Goal: Navigation & Orientation: Find specific page/section

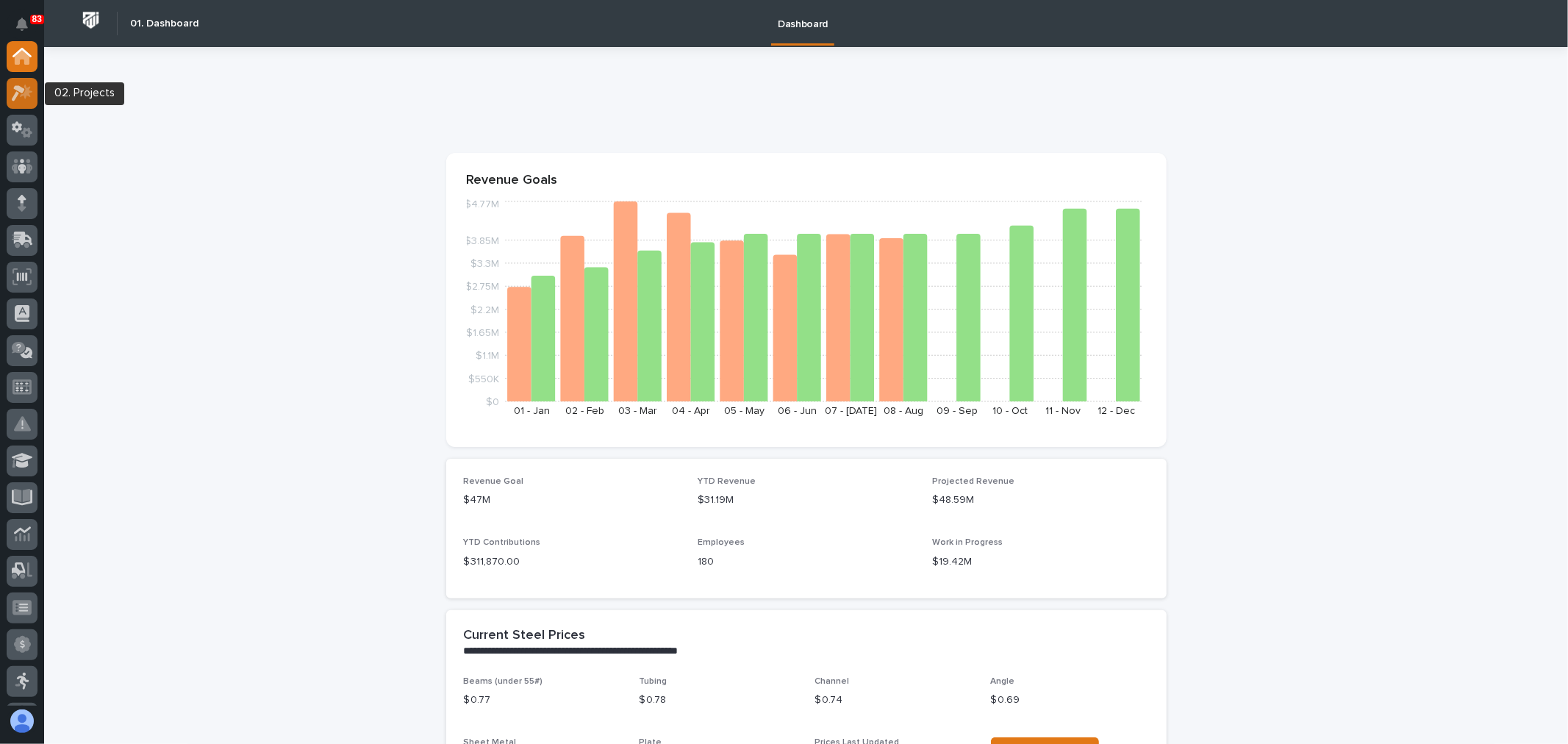
click at [23, 104] on div at bounding box center [22, 93] width 31 height 31
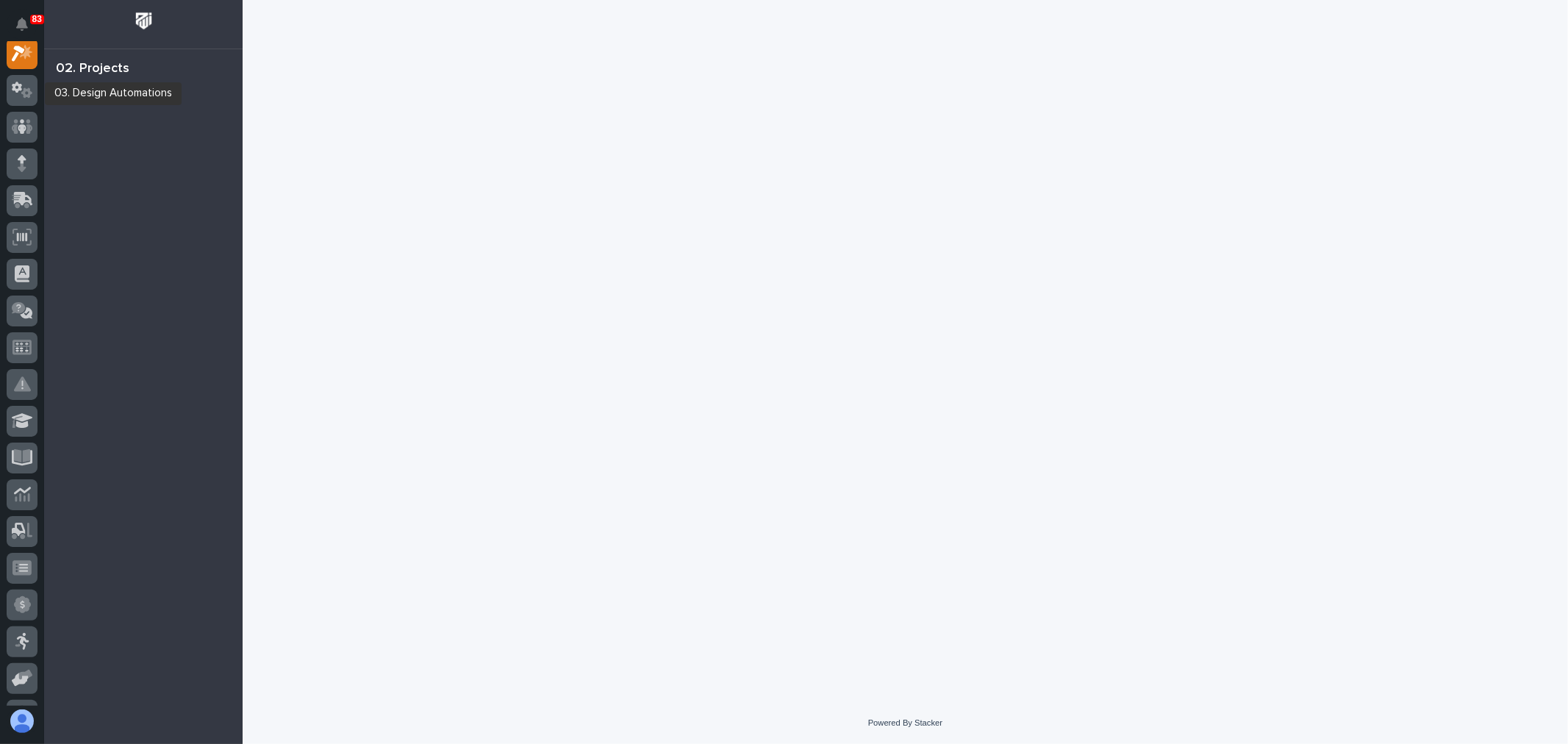
scroll to position [37, 0]
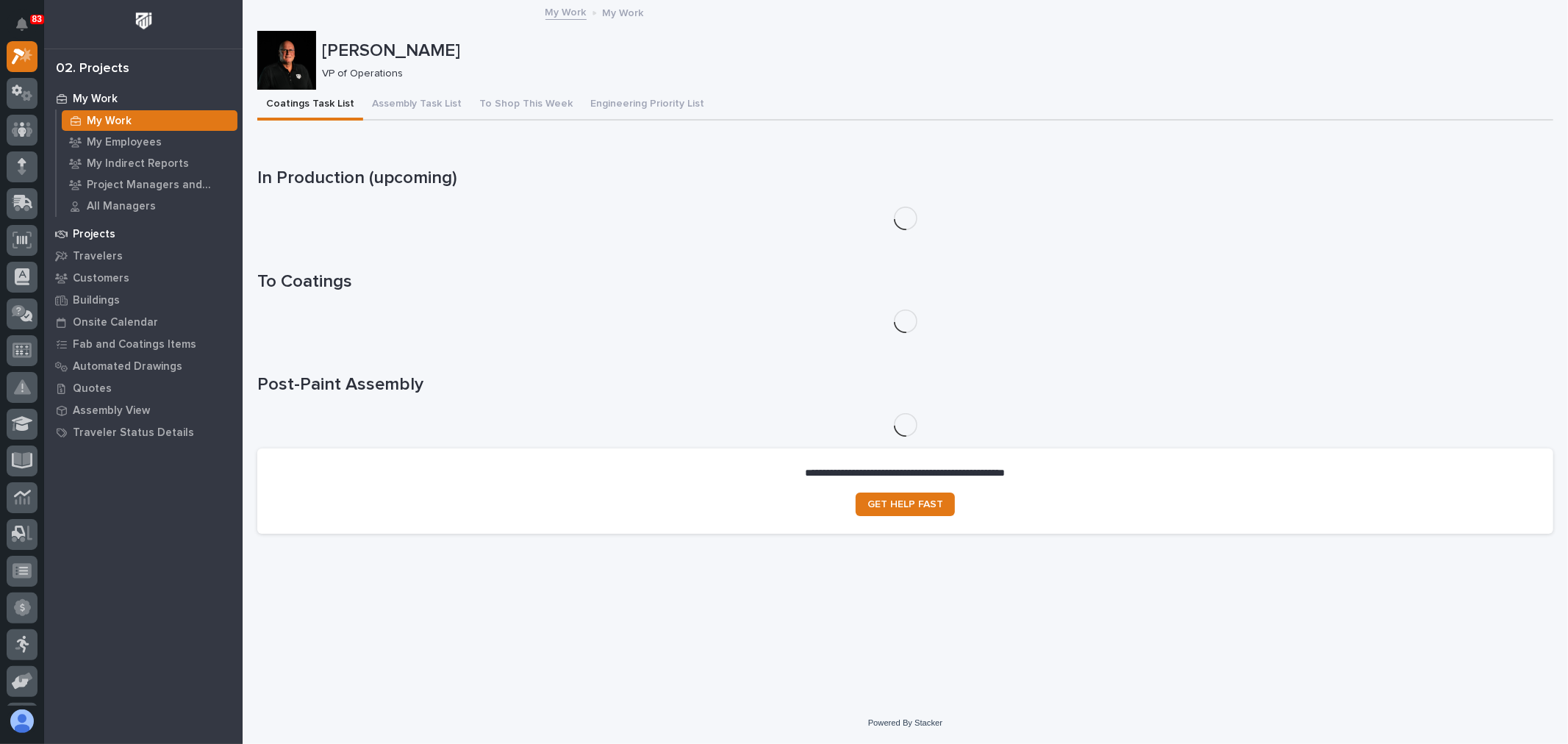
click at [127, 230] on div "Projects" at bounding box center [143, 233] width 191 height 20
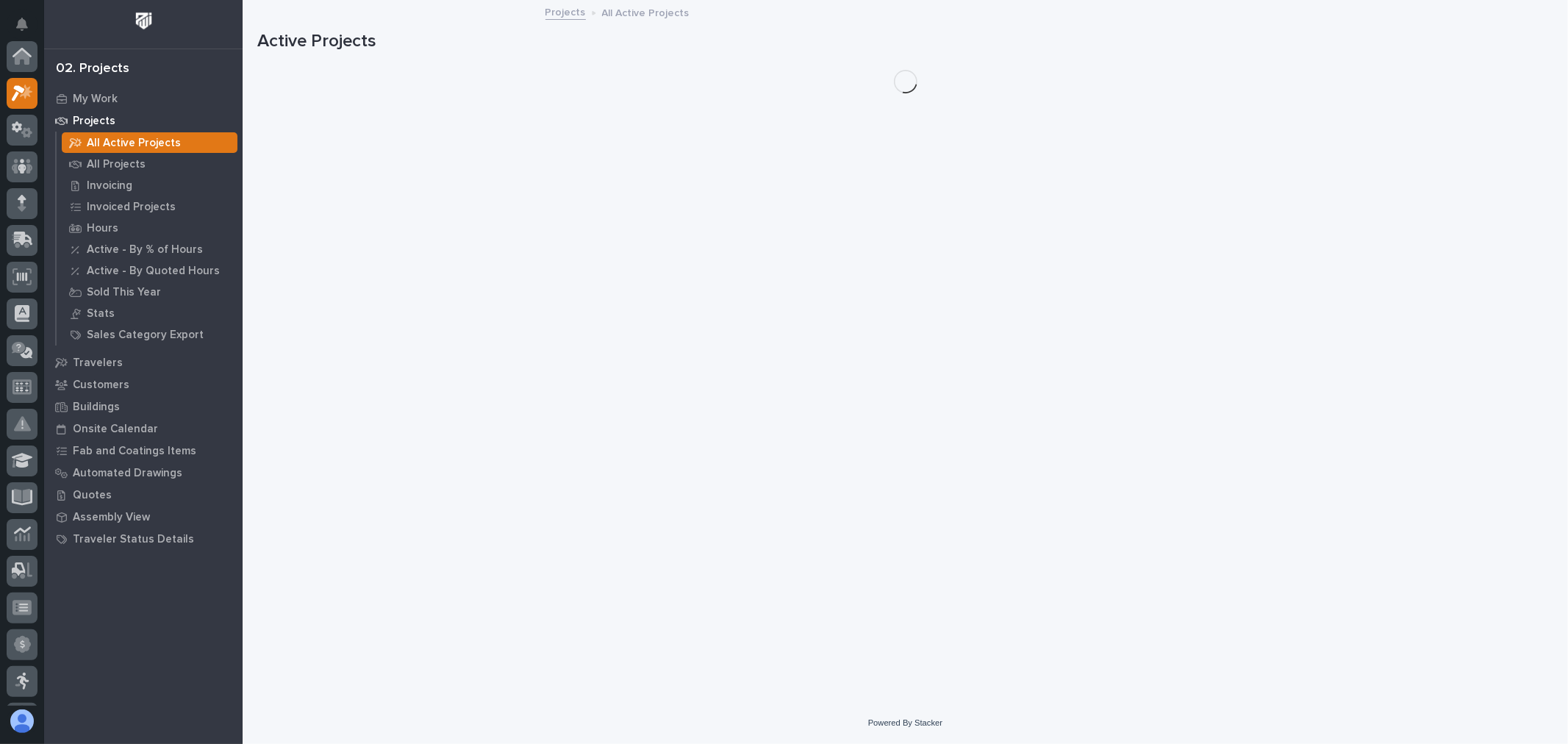
scroll to position [37, 0]
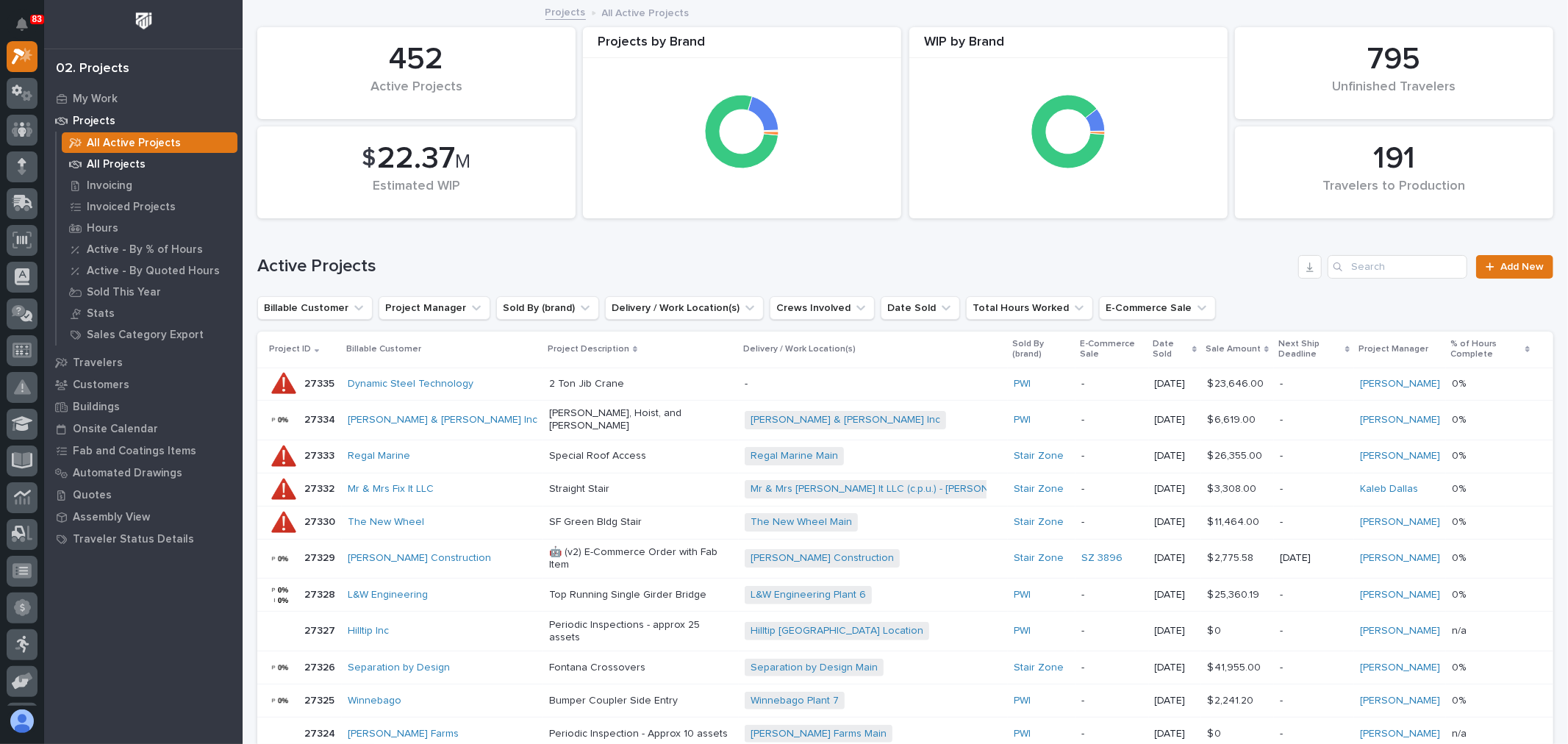
click at [133, 164] on p "All Projects" at bounding box center [117, 164] width 59 height 13
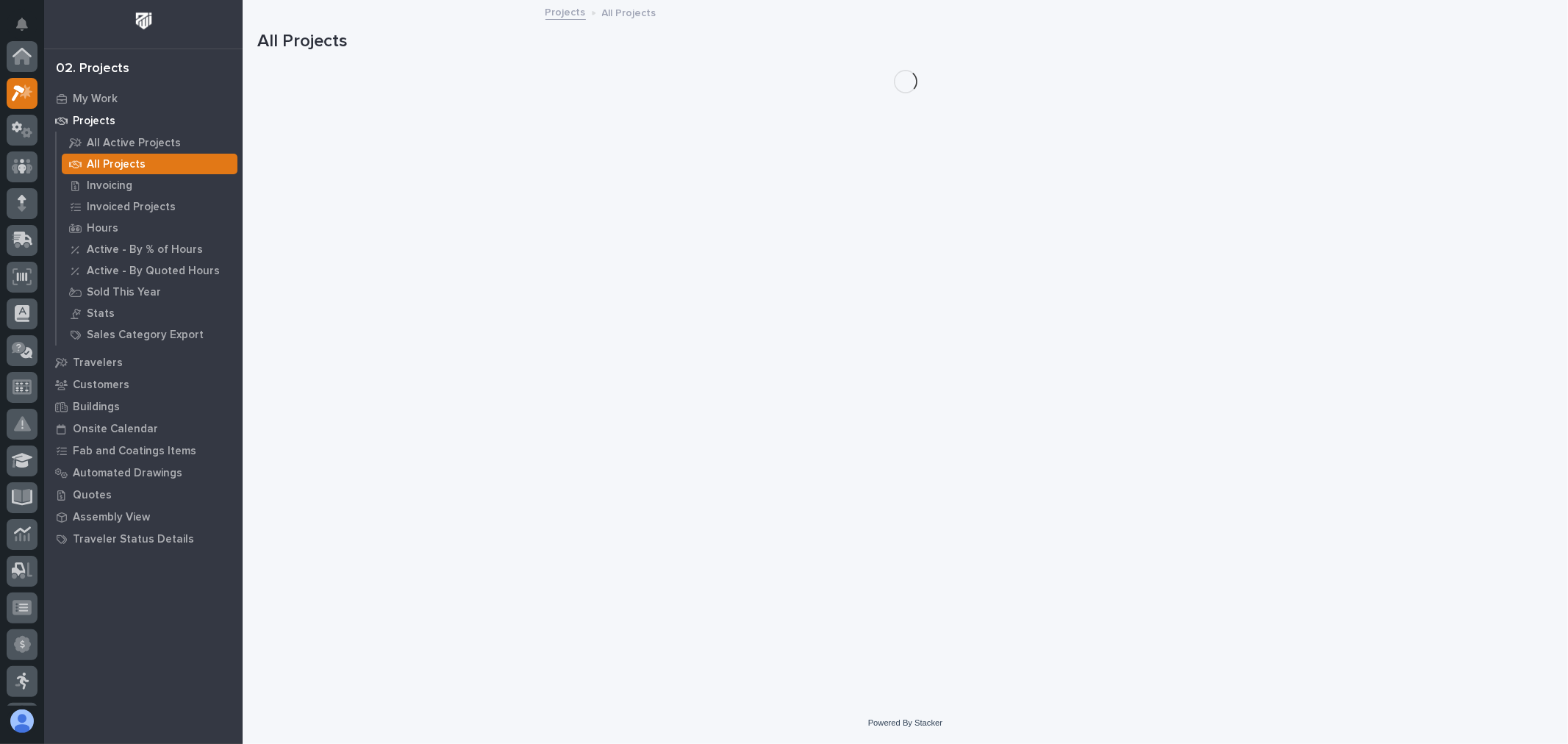
scroll to position [37, 0]
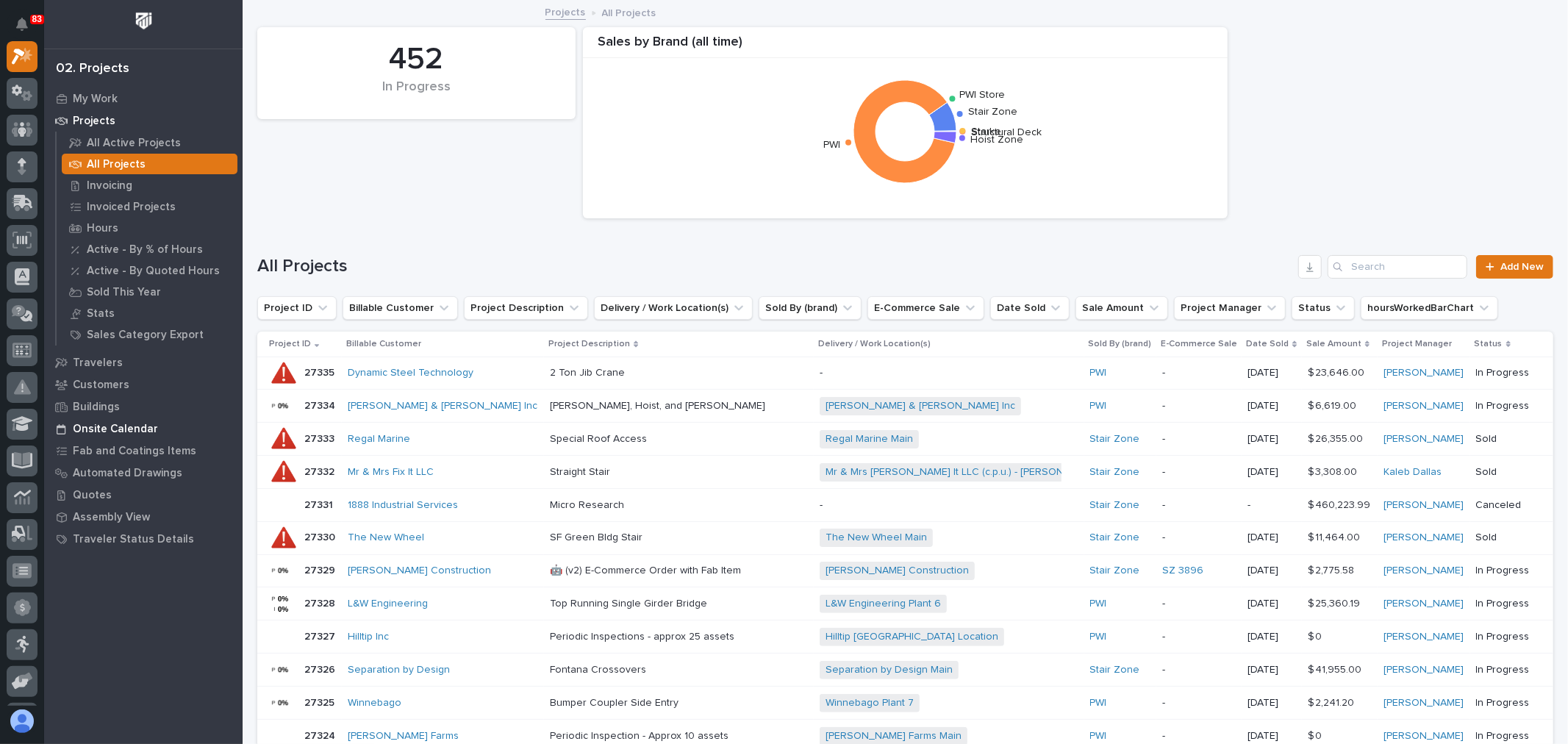
click at [120, 425] on p "Onsite Calendar" at bounding box center [115, 428] width 86 height 13
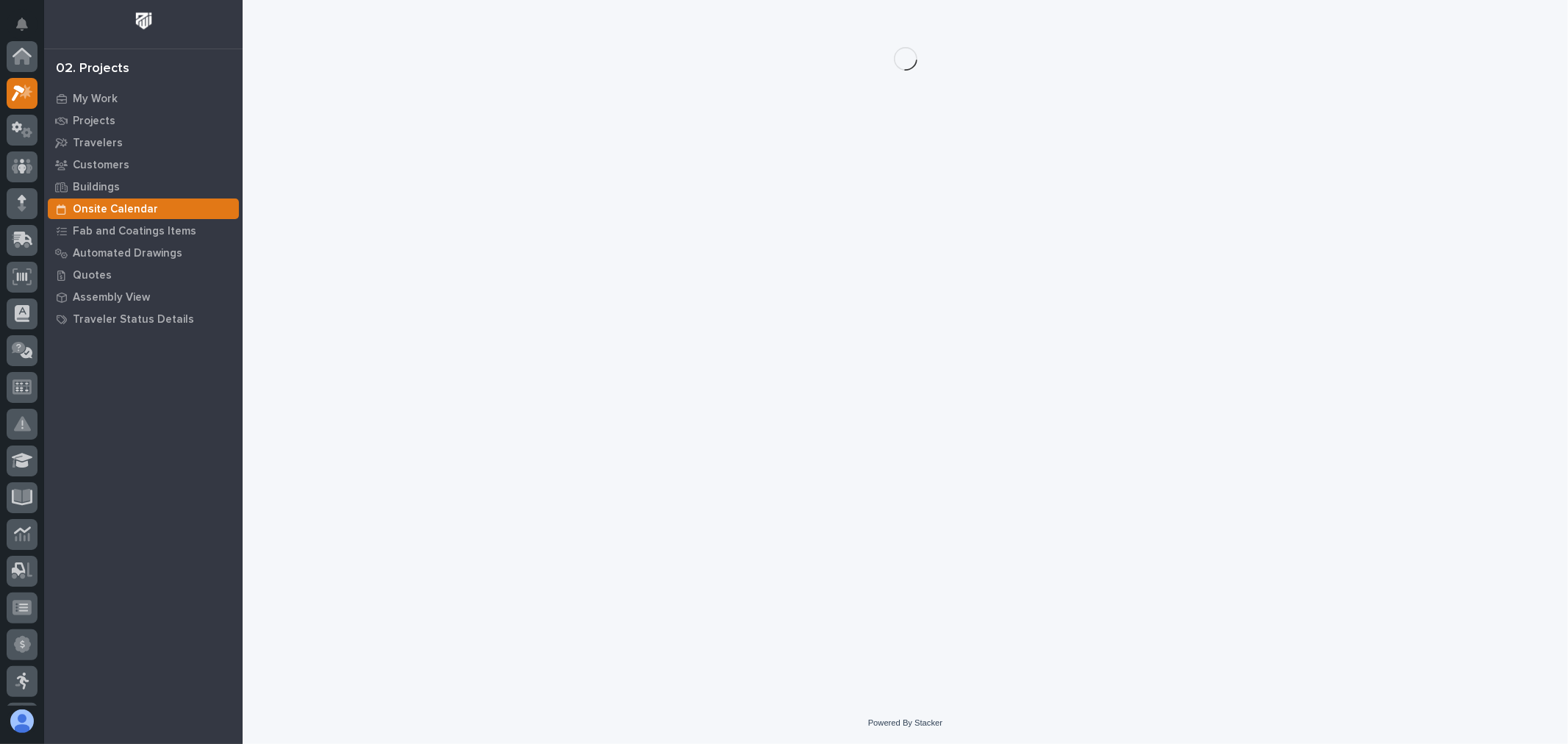
scroll to position [37, 0]
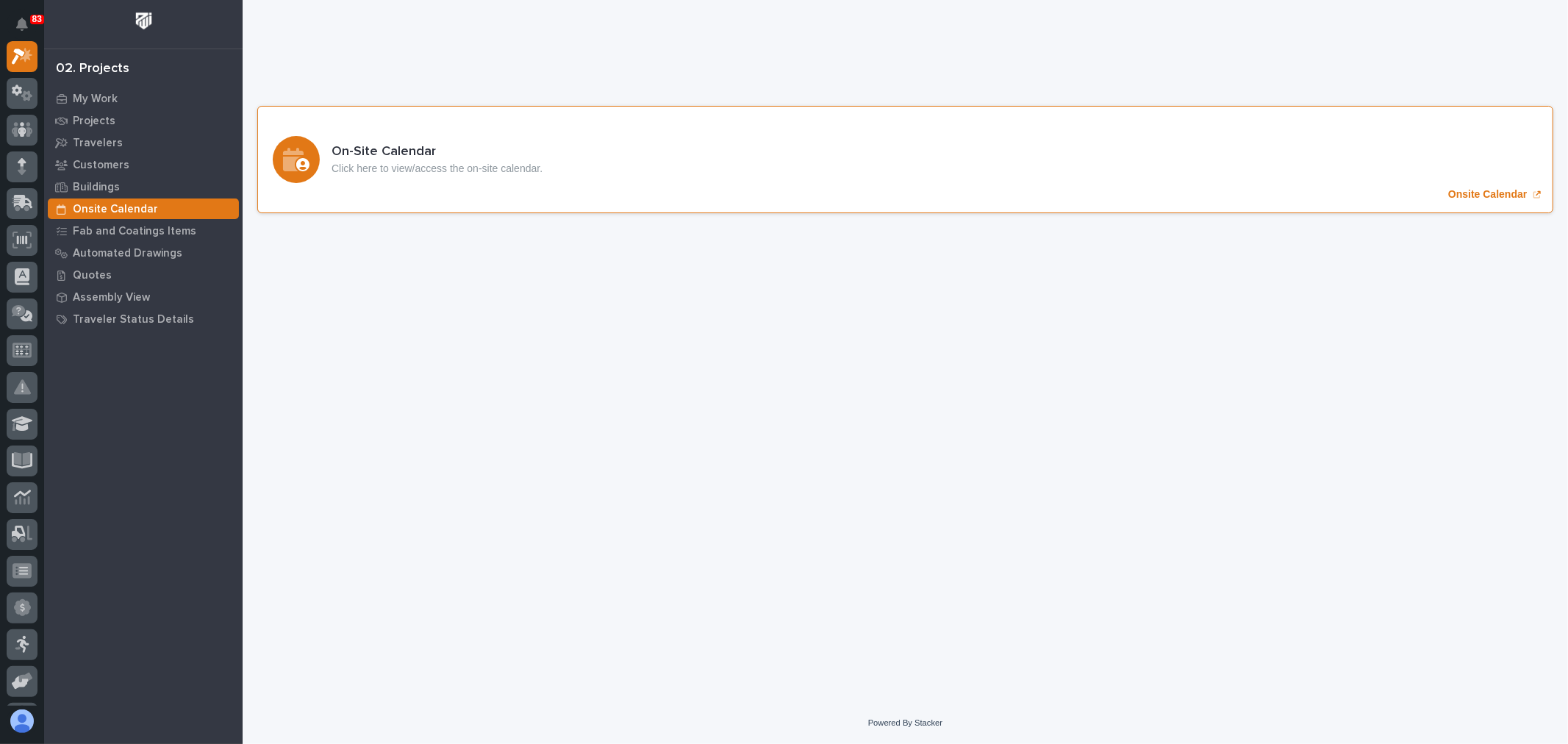
click at [1467, 199] on p "Onsite Calendar" at bounding box center [1488, 195] width 79 height 13
